Goal: Information Seeking & Learning: Stay updated

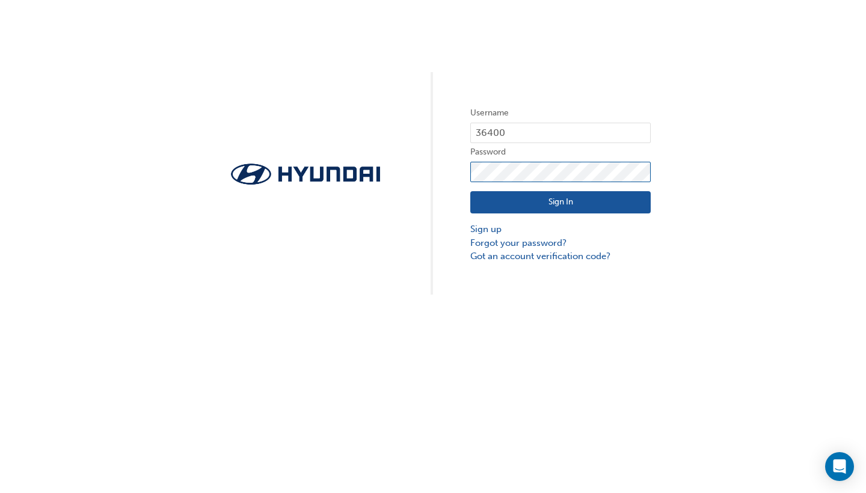
click at [561, 203] on button "Sign In" at bounding box center [560, 202] width 180 height 23
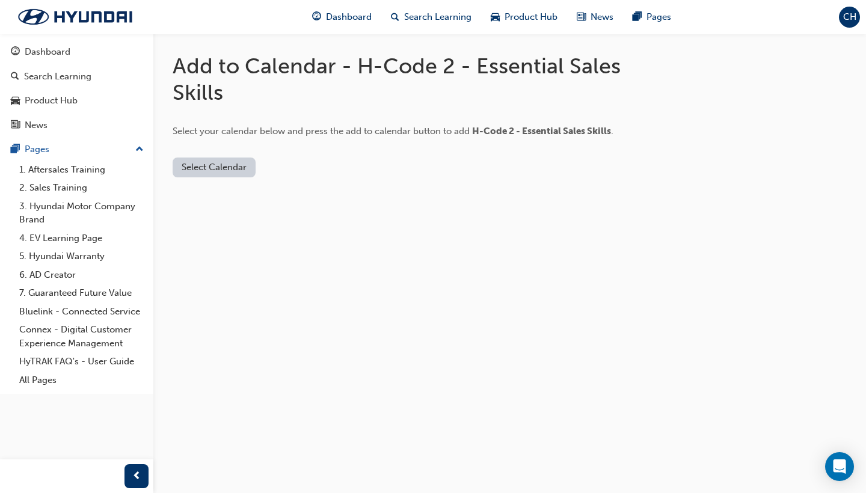
click at [206, 168] on button "Select Calendar" at bounding box center [214, 168] width 83 height 20
click at [208, 195] on div "[DOMAIN_NAME]" at bounding box center [215, 196] width 73 height 14
click at [319, 162] on button "Add to Calendar" at bounding box center [315, 168] width 85 height 20
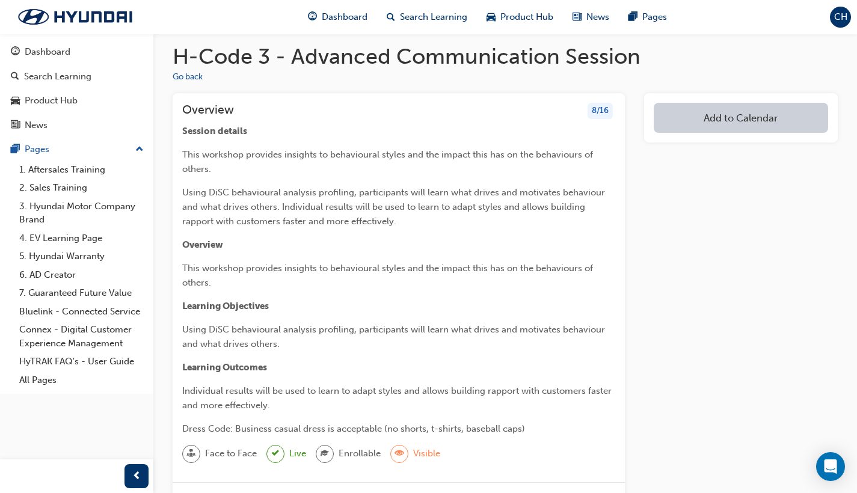
scroll to position [10, 0]
click at [196, 79] on button "Go back" at bounding box center [188, 77] width 30 height 14
click at [73, 46] on div "Dashboard" at bounding box center [77, 52] width 132 height 15
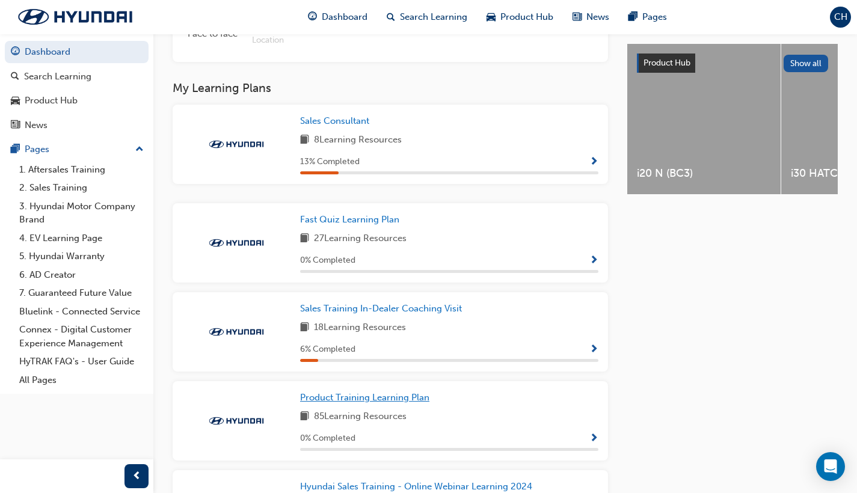
scroll to position [466, 0]
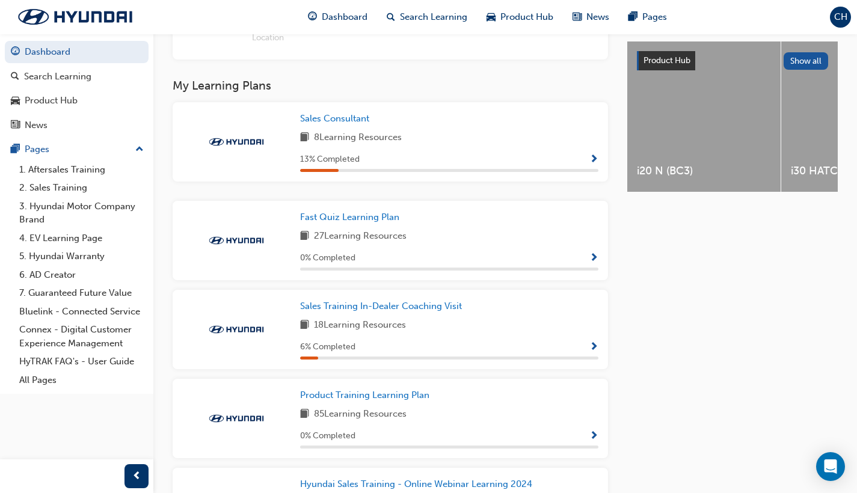
click at [488, 300] on div "Sales Training In-Dealer Coaching Visit" at bounding box center [449, 307] width 298 height 14
click at [595, 342] on span "Show Progress" at bounding box center [594, 347] width 9 height 11
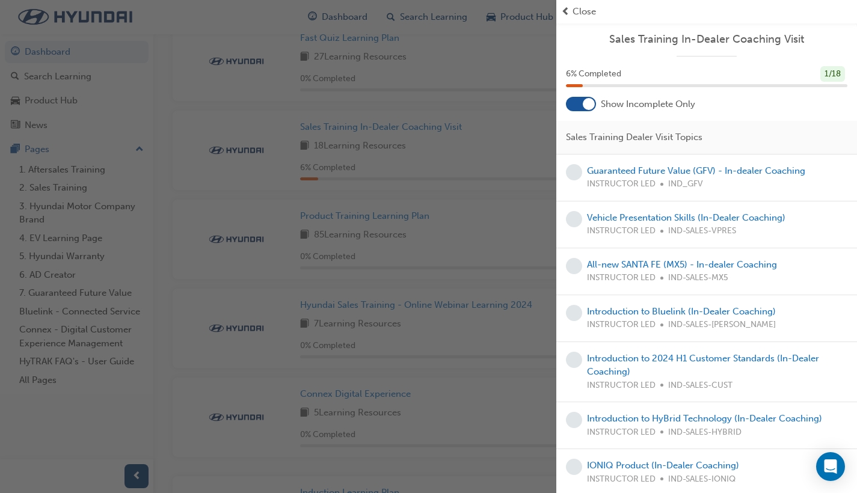
scroll to position [0, 0]
click at [589, 103] on div at bounding box center [589, 104] width 12 height 12
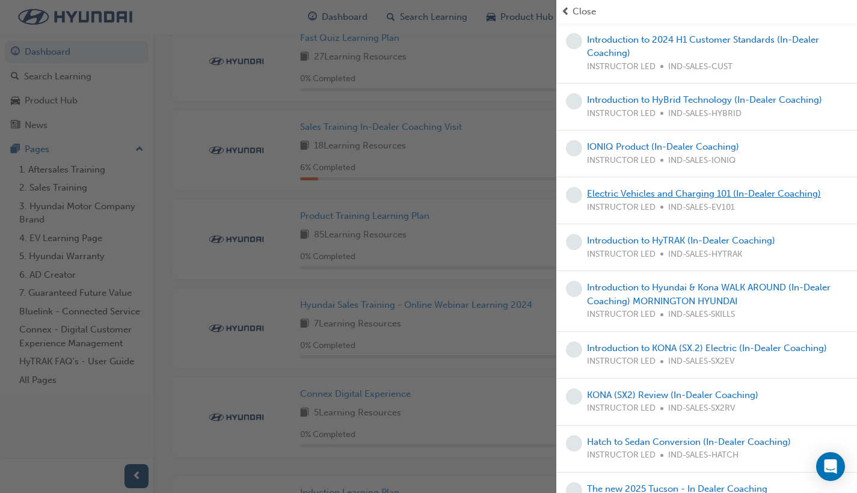
scroll to position [315, 0]
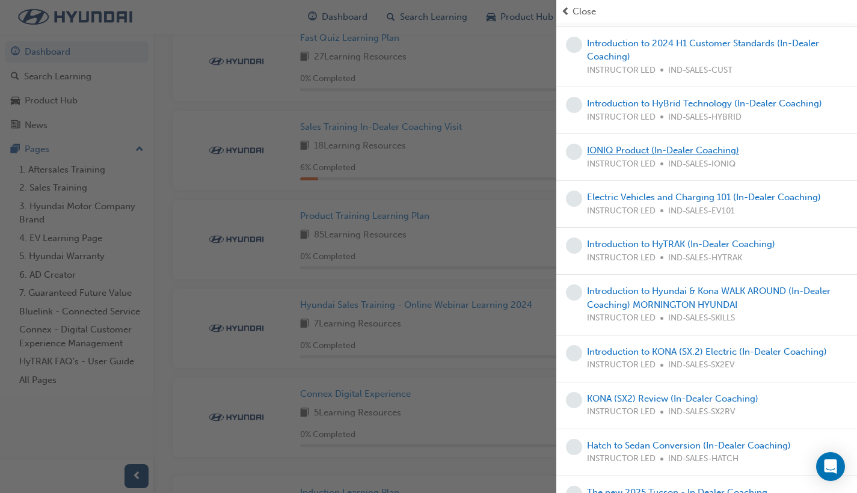
click at [662, 147] on link "IONIQ Product (In-Dealer Coaching)" at bounding box center [663, 150] width 152 height 11
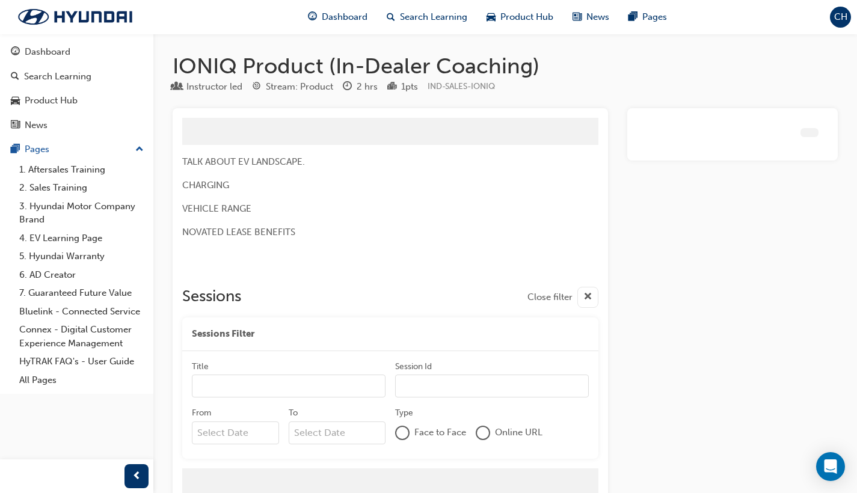
scroll to position [43, 0]
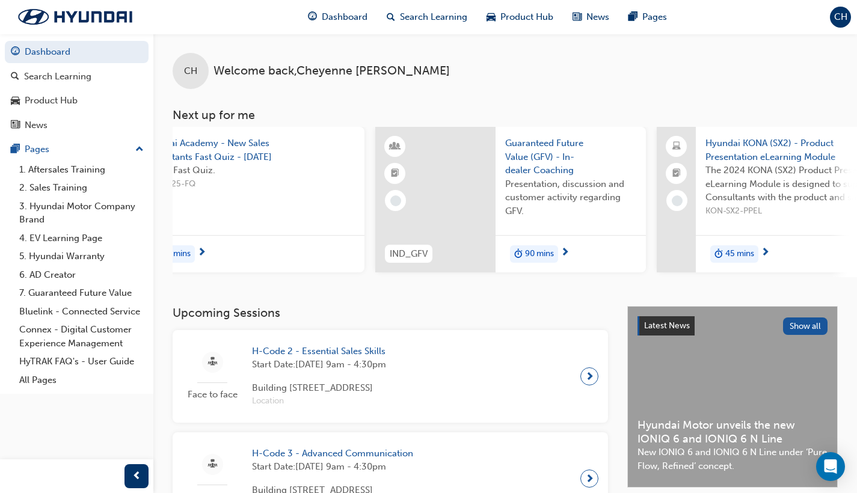
scroll to position [0, 644]
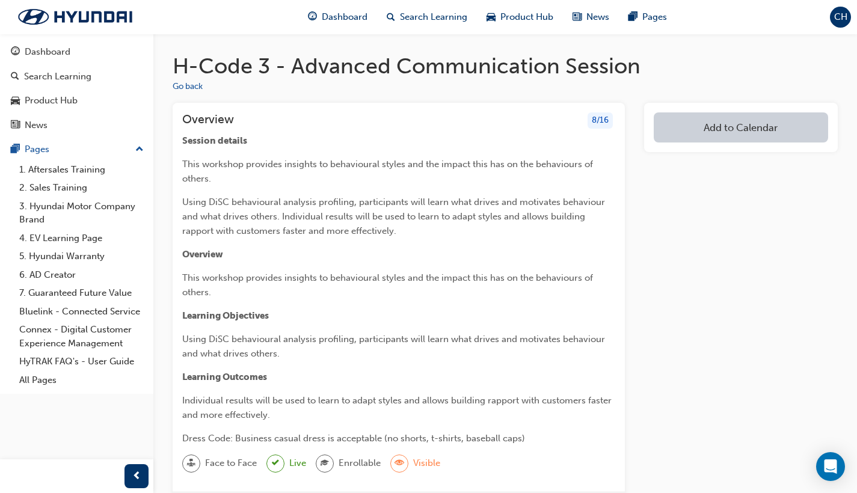
scroll to position [10, 0]
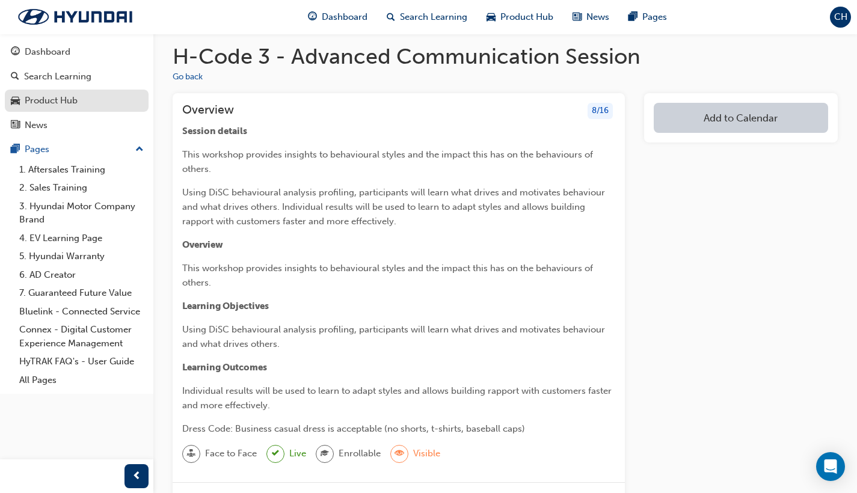
click at [63, 101] on div "Product Hub" at bounding box center [51, 101] width 53 height 14
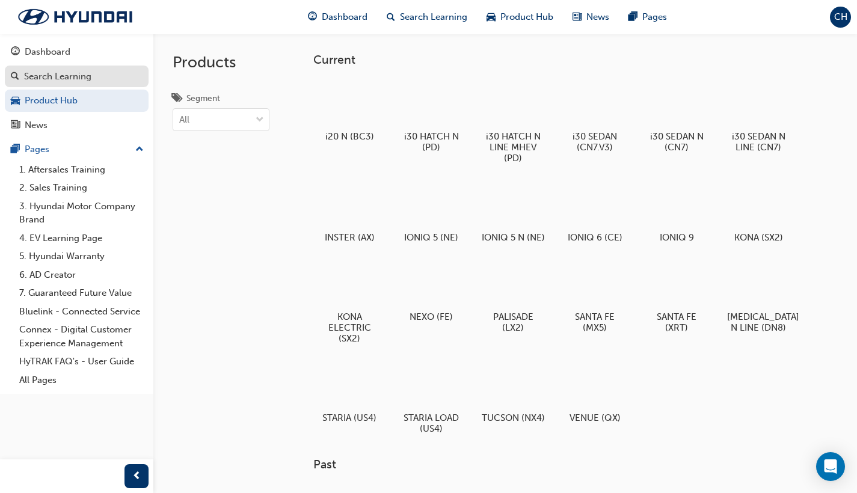
click at [60, 79] on div "Search Learning" at bounding box center [57, 77] width 67 height 14
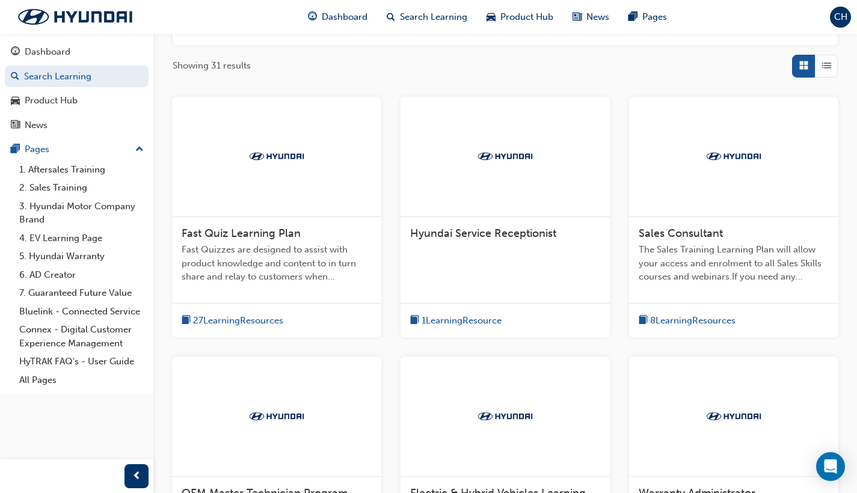
scroll to position [184, 0]
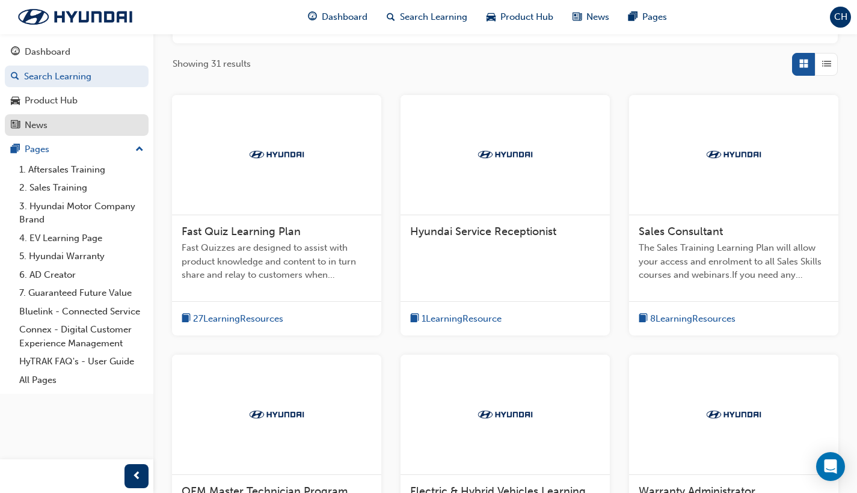
click at [66, 130] on div "News" at bounding box center [77, 125] width 132 height 15
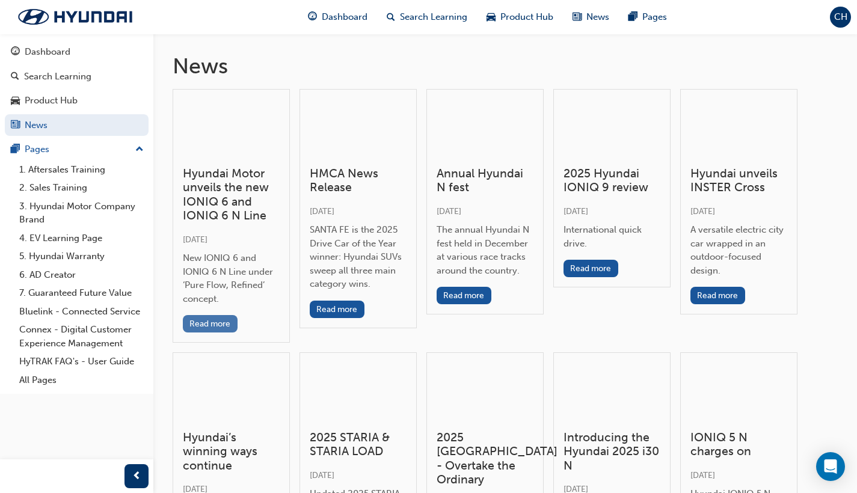
click at [230, 315] on button "Read more" at bounding box center [210, 323] width 55 height 17
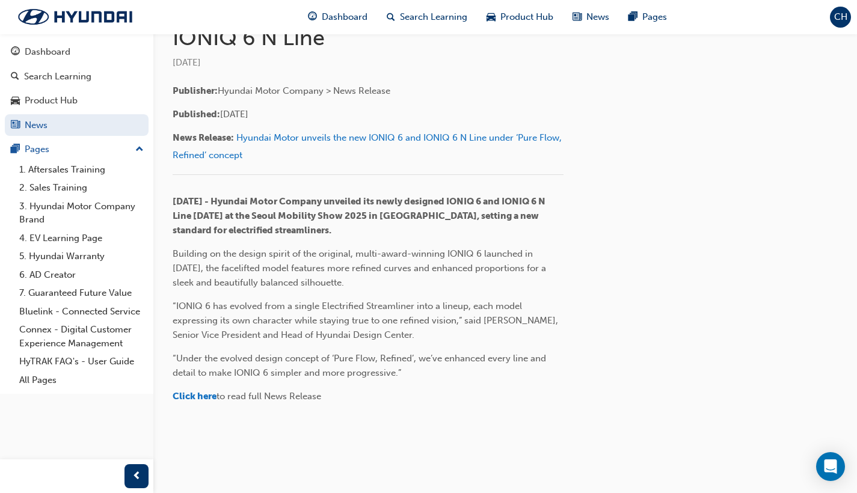
scroll to position [317, 0]
click at [64, 55] on div "Dashboard" at bounding box center [48, 52] width 46 height 14
